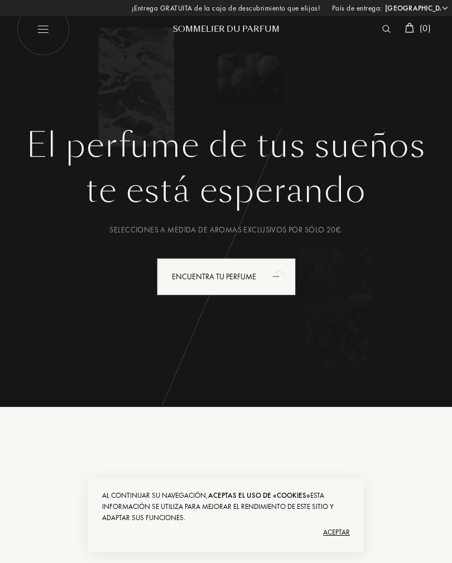
select select "ES"
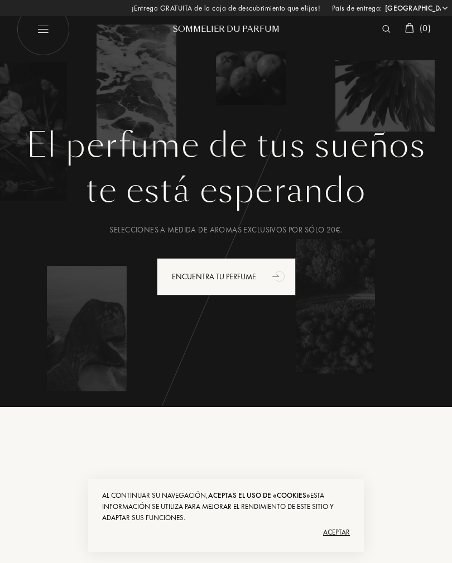
click at [257, 284] on div "Encuentra tu perfume" at bounding box center [226, 276] width 139 height 37
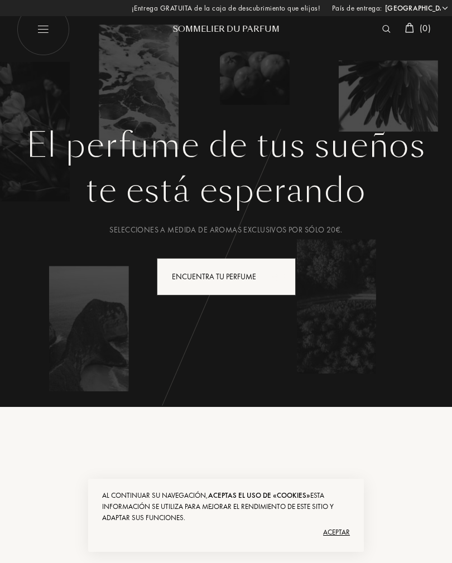
click at [264, 270] on div "Encuentra tu perfume" at bounding box center [226, 276] width 139 height 37
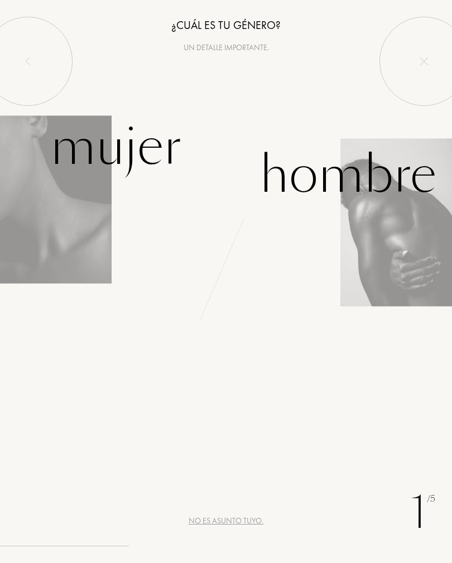
click at [56, 221] on img at bounding box center [56, 199] width 112 height 168
click at [99, 142] on div "Mujer" at bounding box center [115, 146] width 131 height 75
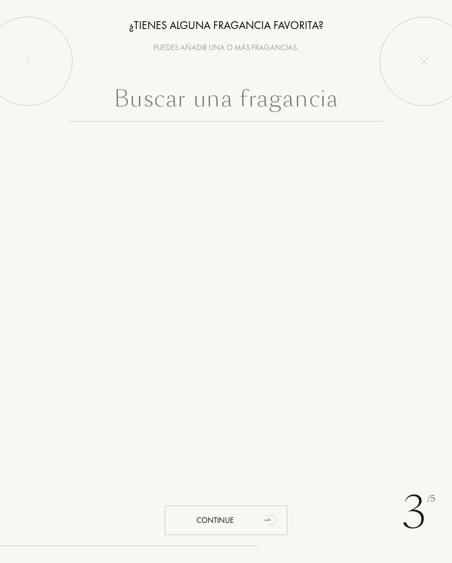
click at [311, 99] on input "text" at bounding box center [226, 101] width 314 height 40
click at [399, 278] on div "3 /5 ¿Tienes alguna fragancia favorita? Puedes añadir una o más fragancias. Con…" at bounding box center [226, 281] width 452 height 563
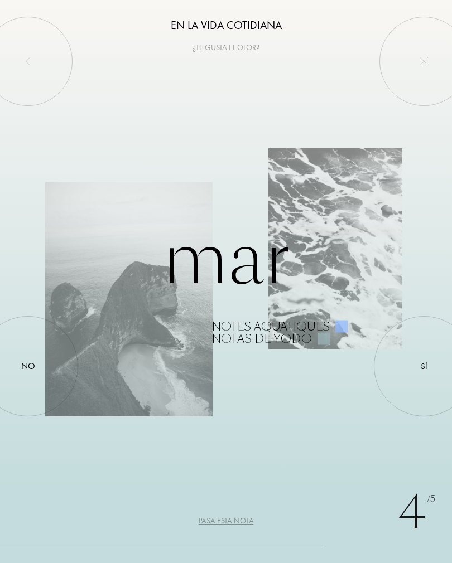
click at [424, 366] on div at bounding box center [424, 366] width 0 height 0
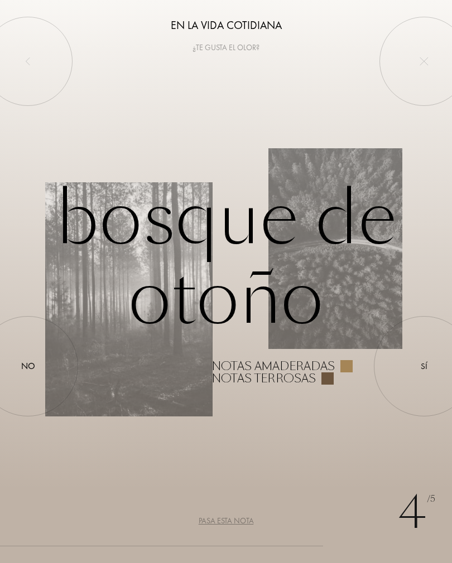
click at [28, 366] on div at bounding box center [28, 366] width 0 height 0
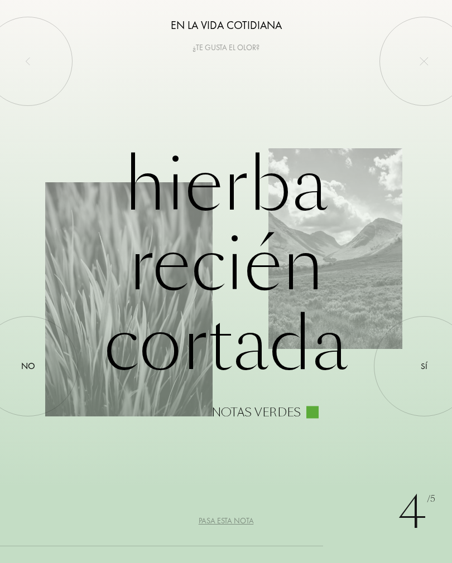
click at [28, 366] on div at bounding box center [28, 366] width 0 height 0
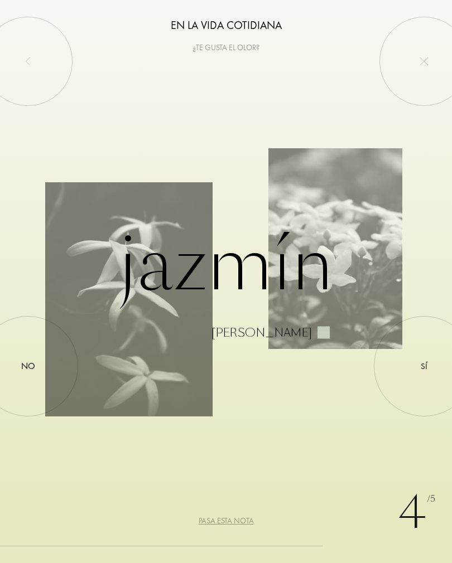
click at [28, 366] on div at bounding box center [28, 366] width 0 height 0
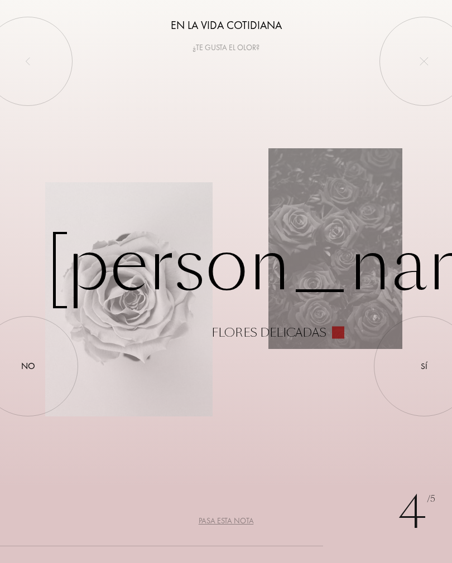
click at [28, 366] on div at bounding box center [28, 366] width 0 height 0
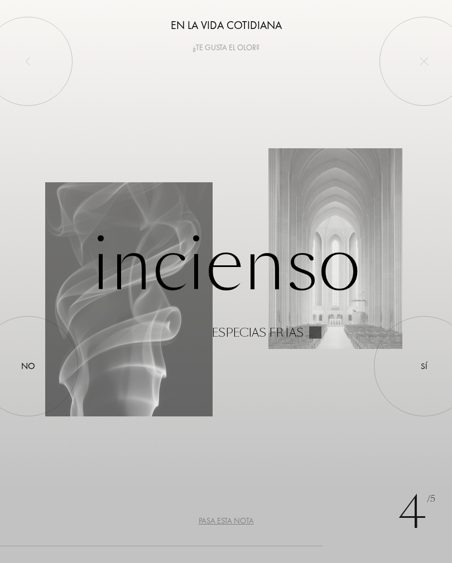
click at [34, 365] on div "No" at bounding box center [28, 366] width 14 height 13
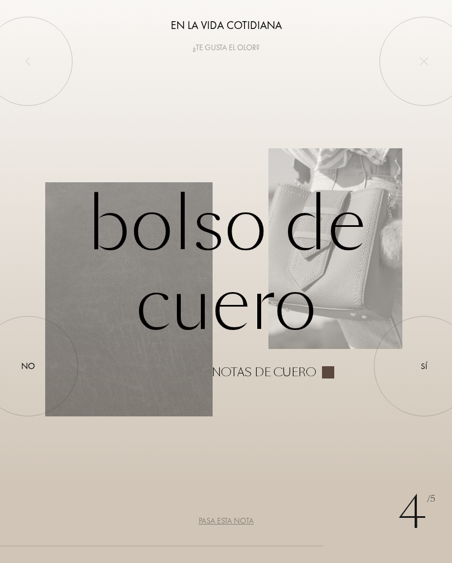
click at [33, 363] on div "No" at bounding box center [28, 366] width 14 height 13
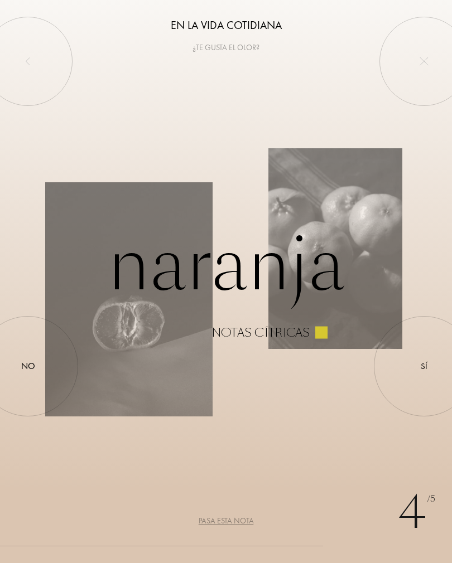
click at [33, 372] on div "No" at bounding box center [28, 366] width 14 height 13
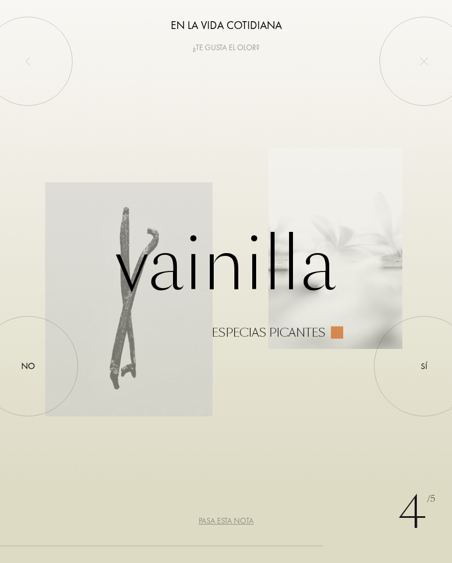
click at [28, 366] on div at bounding box center [28, 366] width 0 height 0
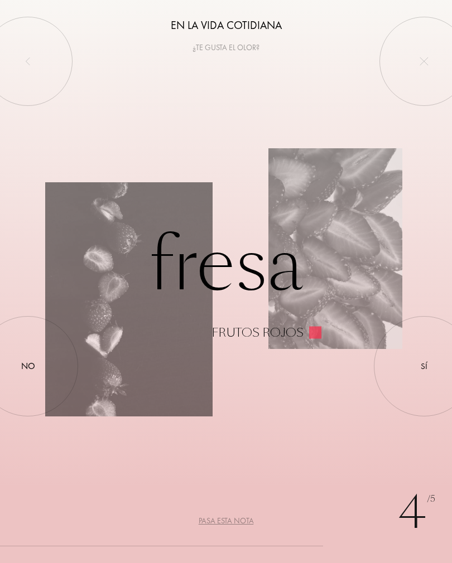
click at [28, 366] on div at bounding box center [28, 366] width 0 height 0
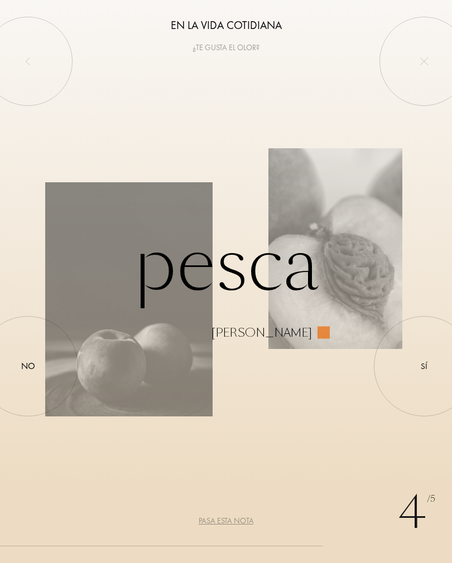
click at [413, 369] on div "Sí" at bounding box center [424, 366] width 100 height 100
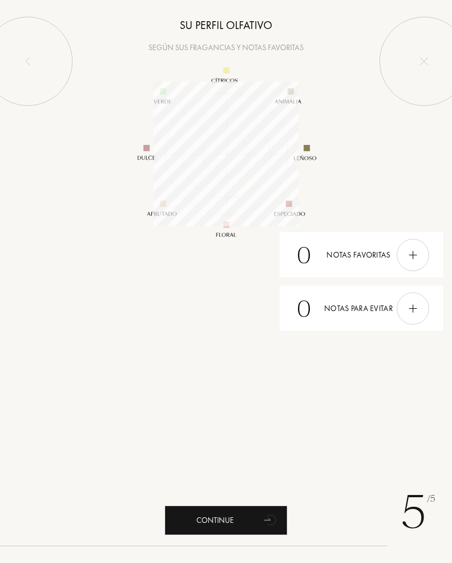
scroll to position [145, 145]
click at [27, 61] on img at bounding box center [27, 61] width 9 height 9
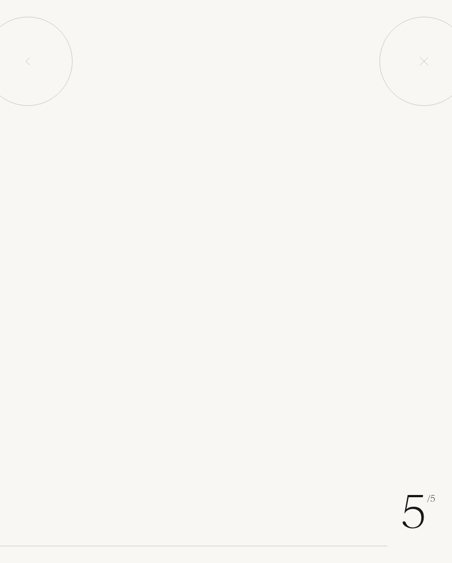
click at [30, 47] on div at bounding box center [27, 61] width 89 height 89
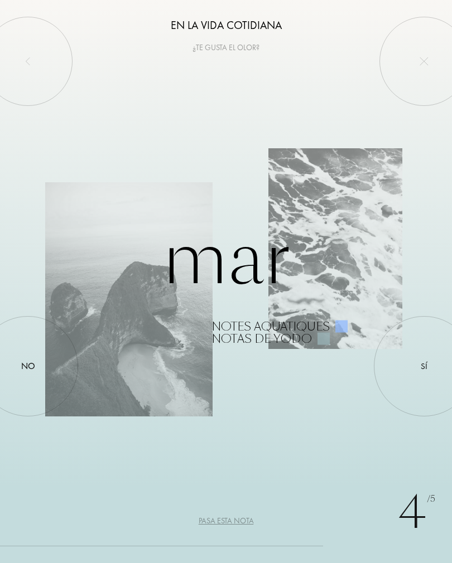
click at [409, 65] on div at bounding box center [423, 61] width 89 height 89
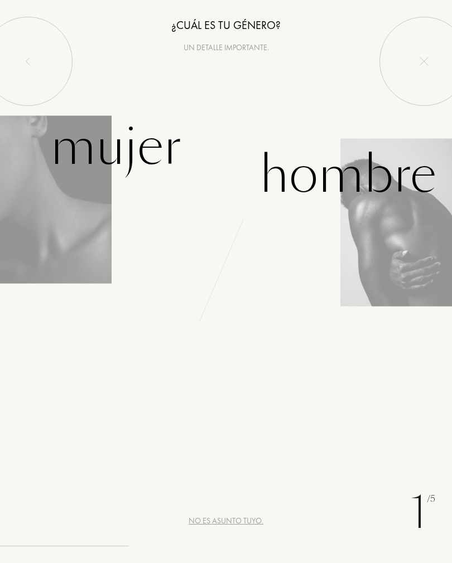
click at [90, 163] on div "Mujer" at bounding box center [115, 146] width 131 height 75
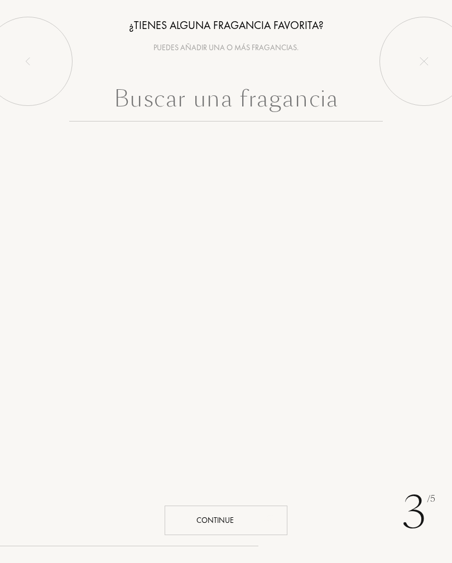
click at [258, 513] on div "Continue" at bounding box center [226, 521] width 123 height 30
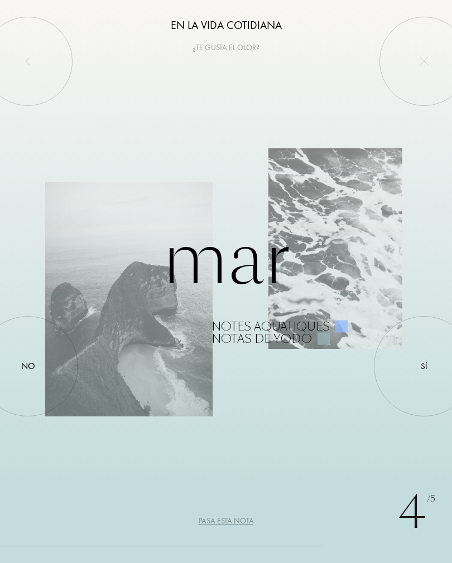
click at [424, 366] on div at bounding box center [424, 366] width 0 height 0
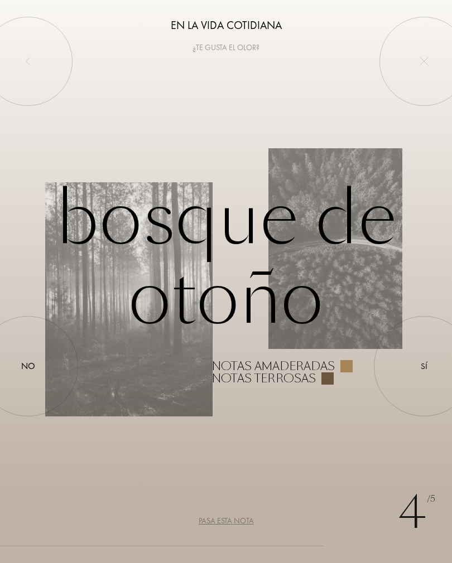
click at [237, 517] on div "Pasa esta nota" at bounding box center [226, 521] width 55 height 12
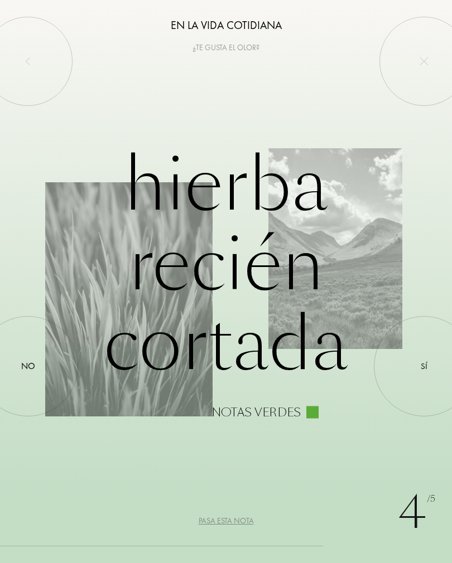
click at [251, 520] on div "Pasa esta nota" at bounding box center [226, 521] width 55 height 12
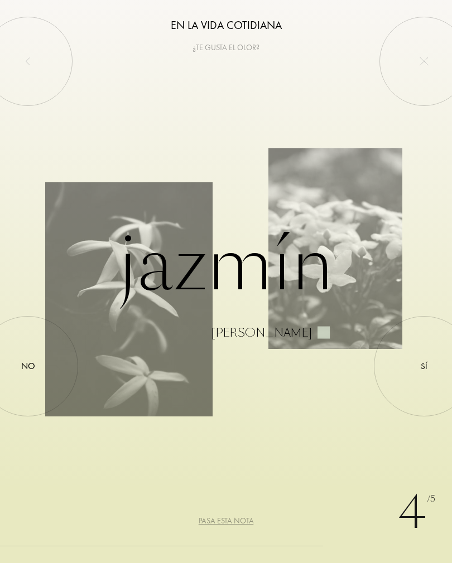
click at [424, 366] on div at bounding box center [424, 366] width 0 height 0
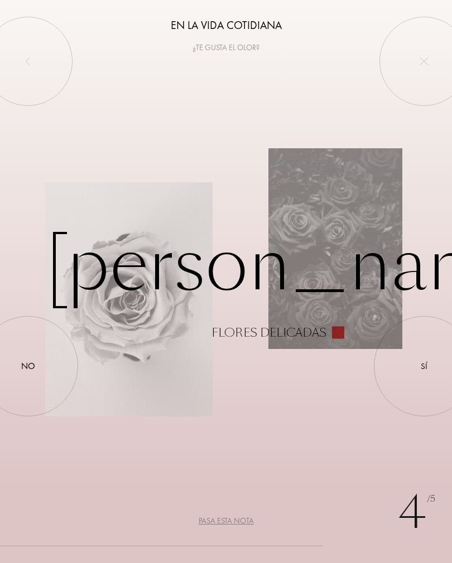
click at [28, 366] on div at bounding box center [28, 366] width 0 height 0
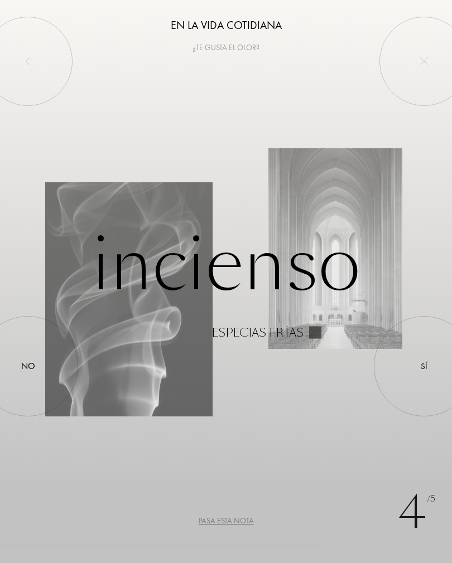
click at [28, 366] on div at bounding box center [28, 366] width 0 height 0
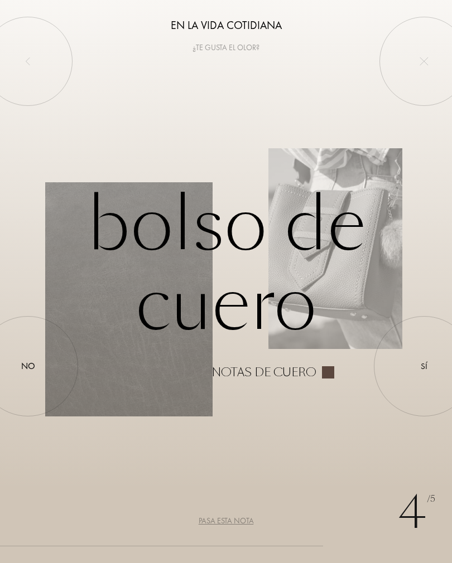
click at [28, 366] on div at bounding box center [28, 366] width 0 height 0
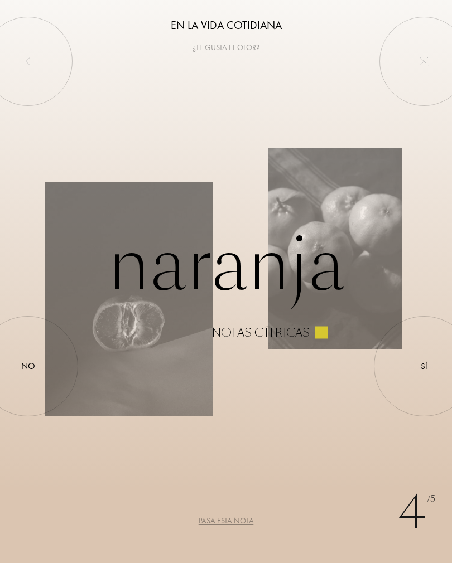
click at [236, 513] on div "4 /5 En la vida cotidiana ¿Te gusta el olor? Naranja Notas cítricas Sí No Pasa …" at bounding box center [226, 281] width 452 height 563
click at [238, 523] on div "Pasa esta nota" at bounding box center [226, 521] width 55 height 12
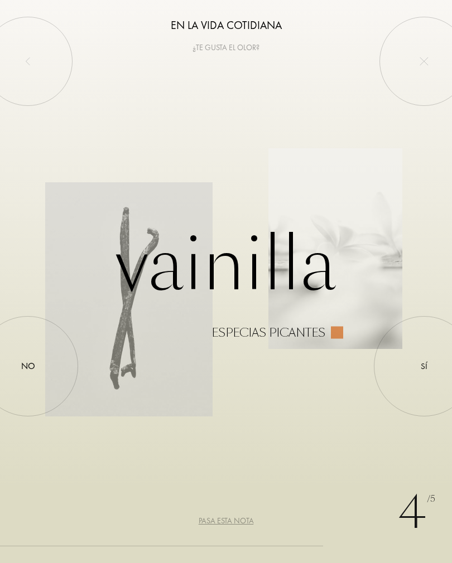
click at [239, 519] on div "Pasa esta nota" at bounding box center [226, 521] width 55 height 12
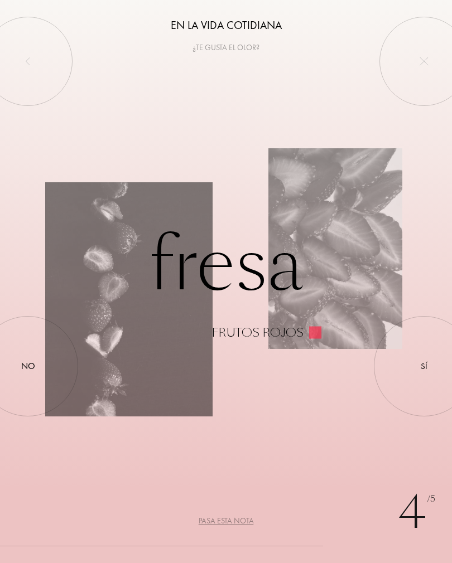
click at [32, 364] on div "No" at bounding box center [28, 366] width 14 height 13
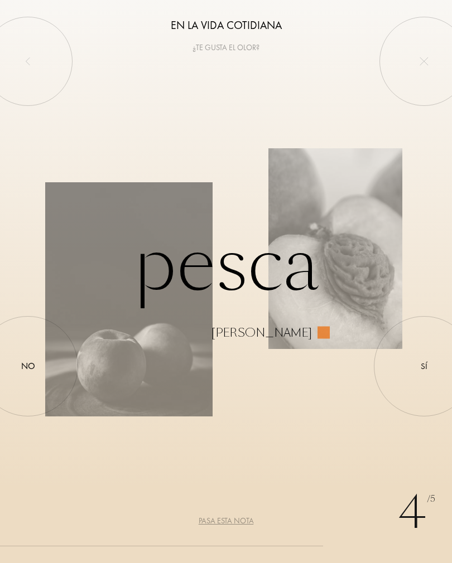
click at [424, 366] on div at bounding box center [424, 366] width 0 height 0
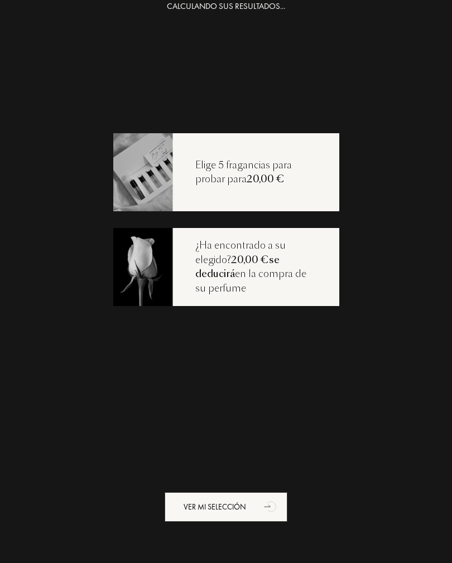
scroll to position [22, 0]
click at [246, 501] on div "Ver mi selección" at bounding box center [226, 507] width 123 height 30
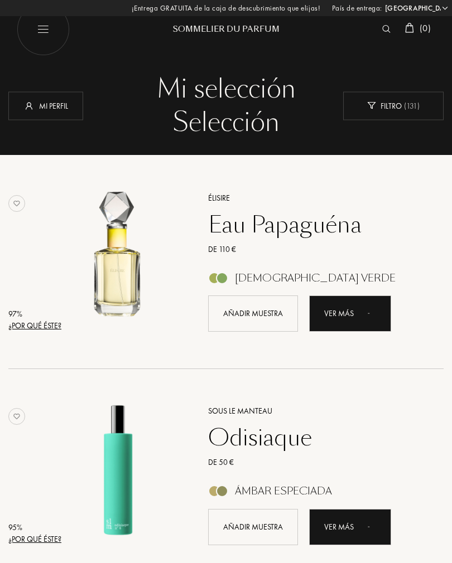
select select "ES"
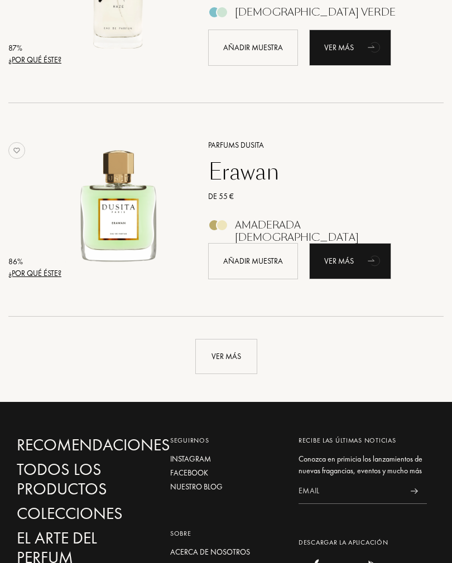
scroll to position [1980, 0]
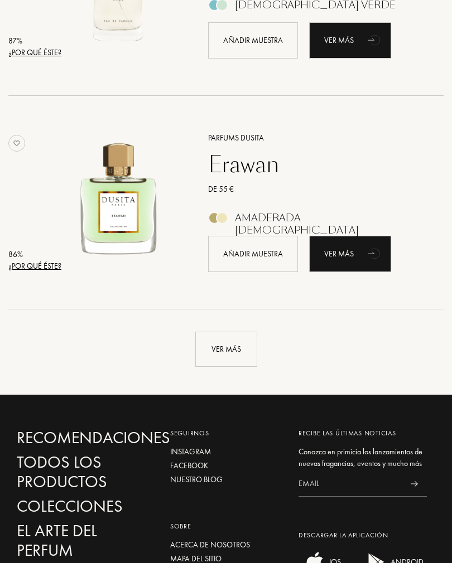
click at [239, 346] on div "Ver más" at bounding box center [226, 349] width 62 height 35
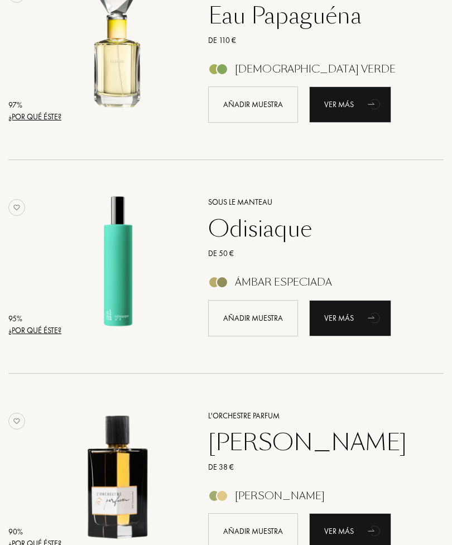
scroll to position [210, 0]
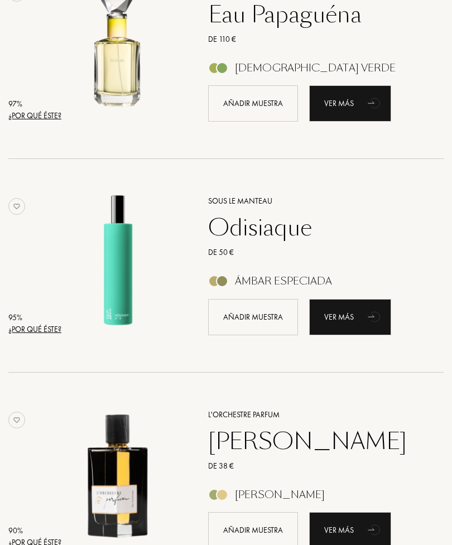
click at [49, 328] on div "¿Por qué éste?" at bounding box center [34, 330] width 53 height 12
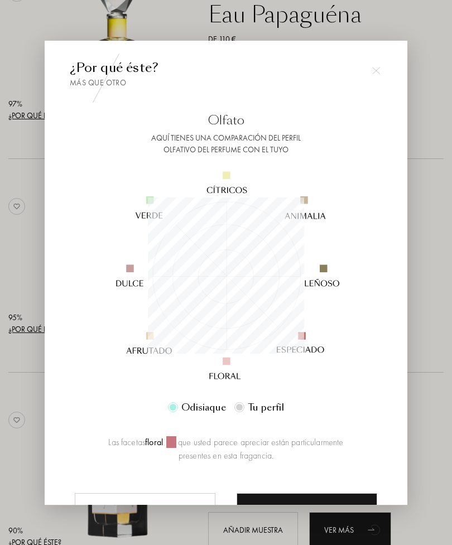
scroll to position [156, 156]
click at [376, 74] on img at bounding box center [376, 70] width 8 height 8
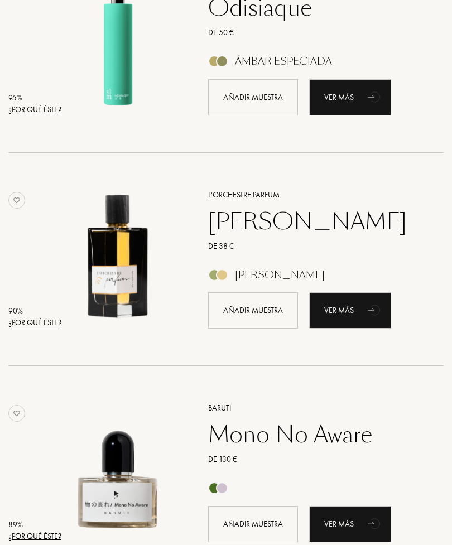
scroll to position [433, 0]
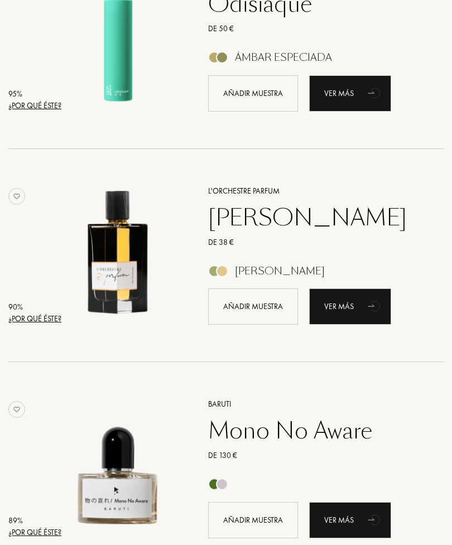
click at [60, 318] on div "¿Por qué éste?" at bounding box center [34, 319] width 53 height 12
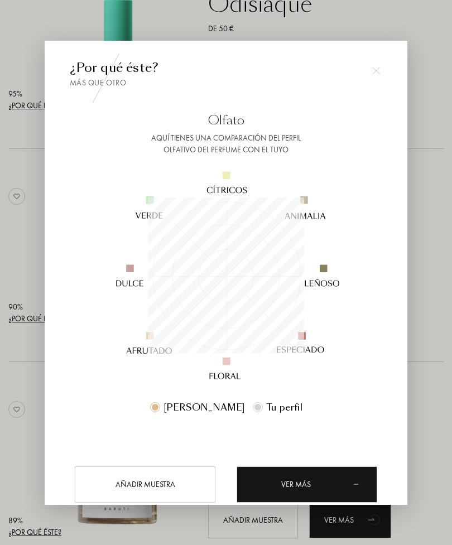
scroll to position [156, 156]
click at [427, 178] on div at bounding box center [226, 290] width 452 height 580
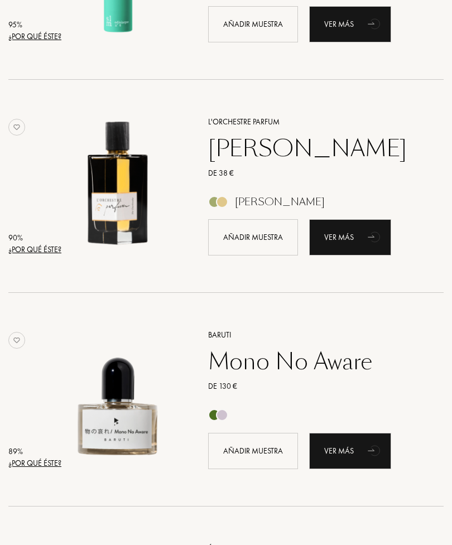
scroll to position [503, 0]
click at [49, 465] on div "¿Por qué éste?" at bounding box center [34, 463] width 53 height 12
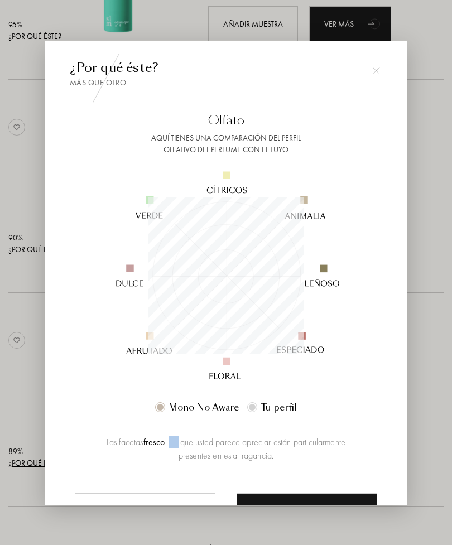
scroll to position [156, 156]
click at [431, 146] on div at bounding box center [226, 290] width 452 height 580
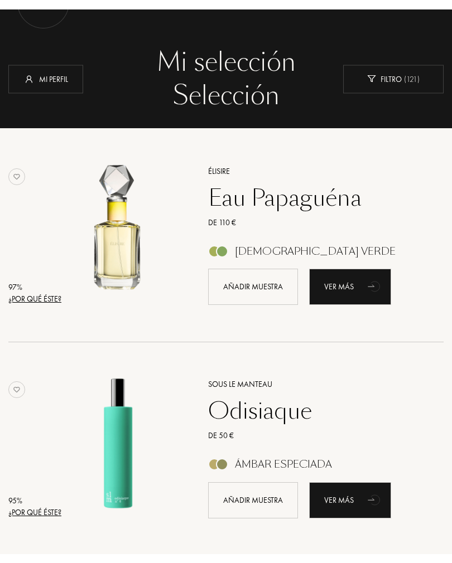
scroll to position [0, 0]
